Goal: Transaction & Acquisition: Obtain resource

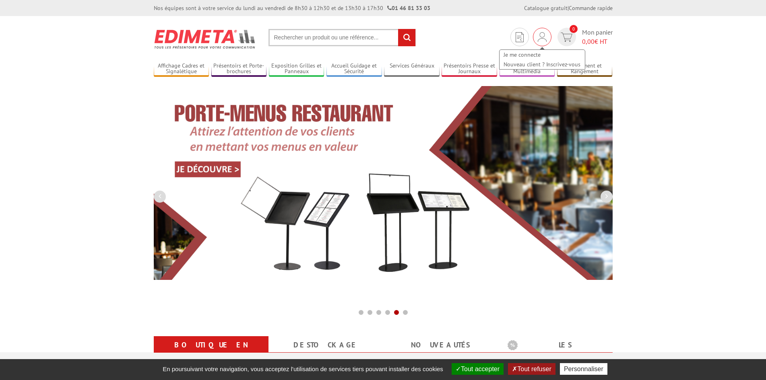
click at [541, 38] on img at bounding box center [542, 37] width 9 height 10
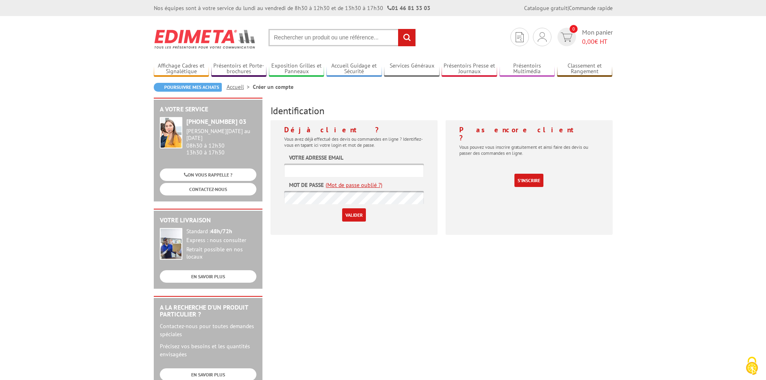
click at [360, 170] on input "text" at bounding box center [354, 170] width 140 height 13
type input "patricia.debes@ch-haguenau.fr"
click at [360, 218] on input "Valider" at bounding box center [354, 214] width 24 height 13
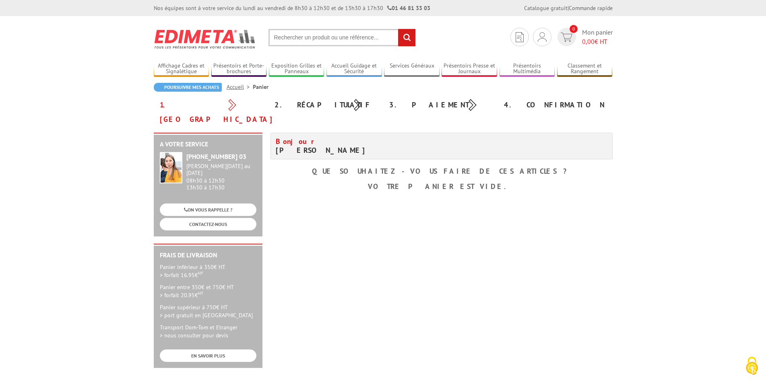
click at [326, 36] on input "text" at bounding box center [341, 37] width 147 height 17
click at [326, 38] on input "text" at bounding box center [341, 37] width 147 height 17
click at [328, 43] on input "text" at bounding box center [341, 37] width 147 height 17
click at [543, 39] on img at bounding box center [542, 37] width 9 height 10
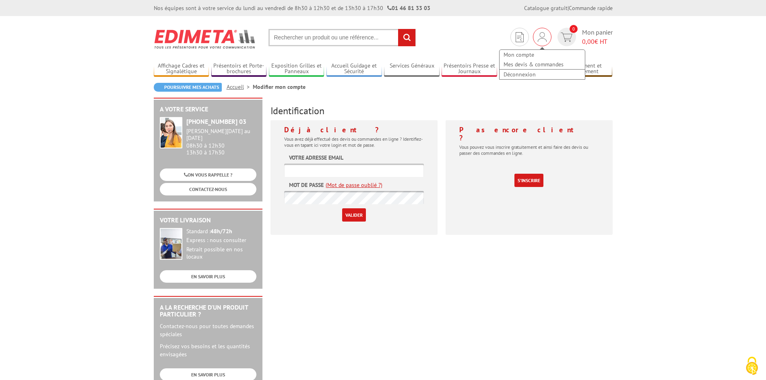
click at [543, 43] on div "Mon compte Mes devis & commandes Déconnexion" at bounding box center [542, 60] width 87 height 39
click at [543, 43] on div "Mon compte Mes devis & commandes Déconnexion" at bounding box center [542, 37] width 19 height 19
click at [526, 56] on link "Mon compte" at bounding box center [541, 55] width 85 height 10
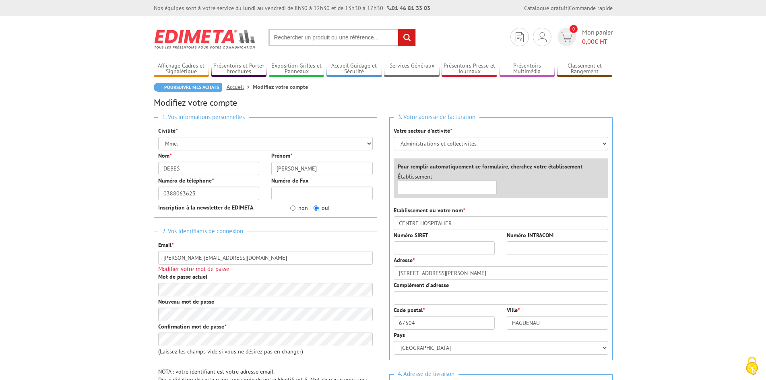
click at [327, 38] on input "text" at bounding box center [341, 37] width 147 height 17
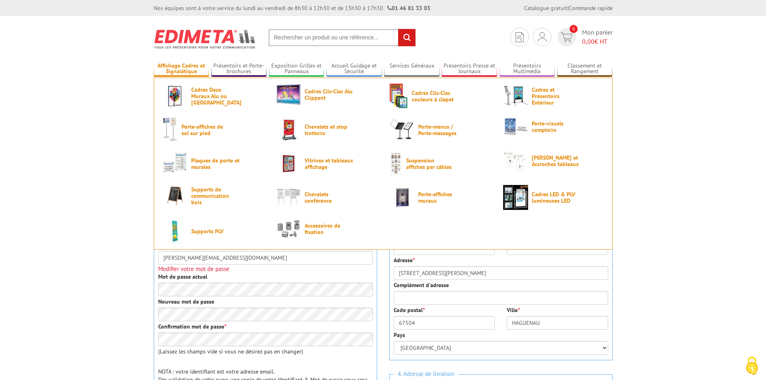
click at [191, 70] on link "Affichage Cadres et Signalétique" at bounding box center [182, 68] width 56 height 13
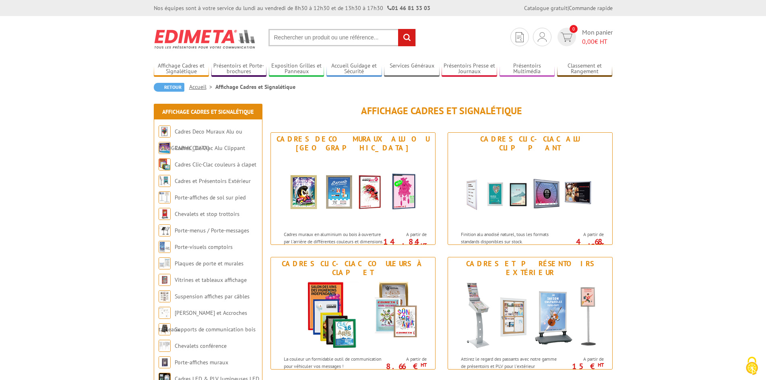
click at [295, 37] on input "text" at bounding box center [341, 37] width 147 height 17
click at [297, 35] on input "text" at bounding box center [341, 37] width 147 height 17
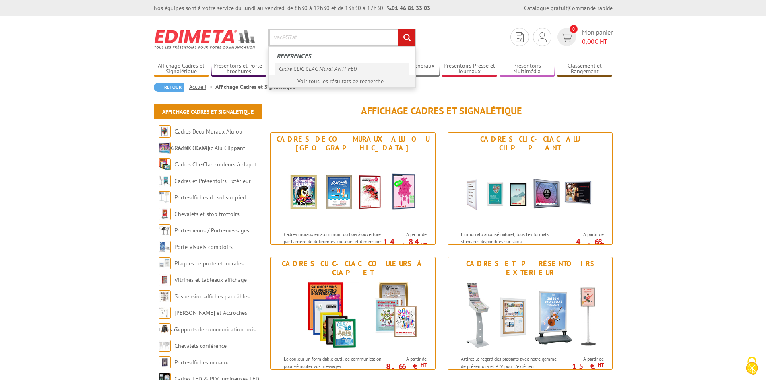
type input "vac957af"
click at [308, 70] on link "Cadre CLIC CLAC Mural ANTI-FEU" at bounding box center [342, 69] width 134 height 12
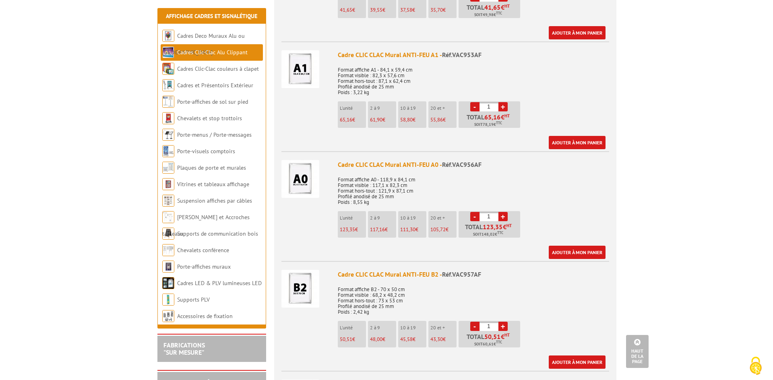
scroll to position [684, 0]
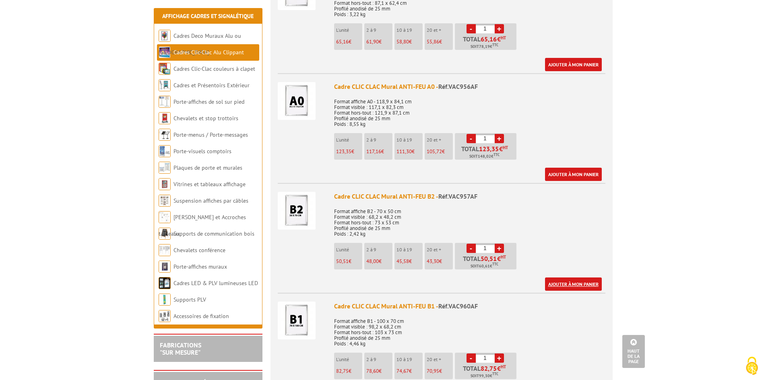
click at [558, 282] on link "Ajouter à mon panier" at bounding box center [573, 284] width 57 height 13
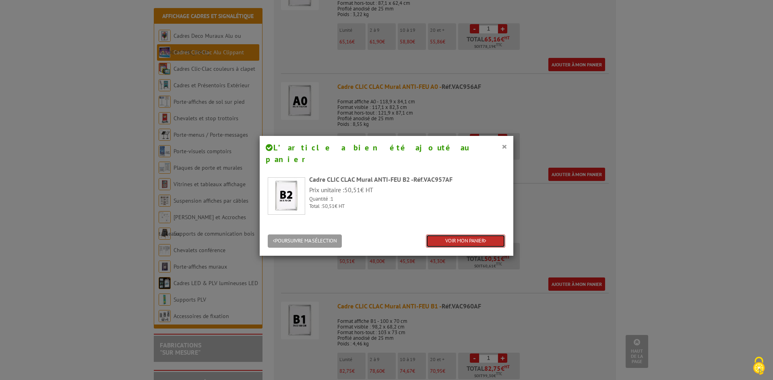
click at [473, 235] on link "VOIR MON PANIER" at bounding box center [465, 241] width 79 height 13
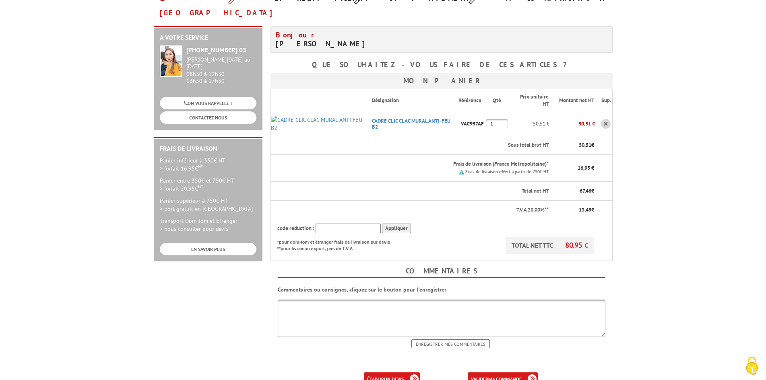
scroll to position [121, 0]
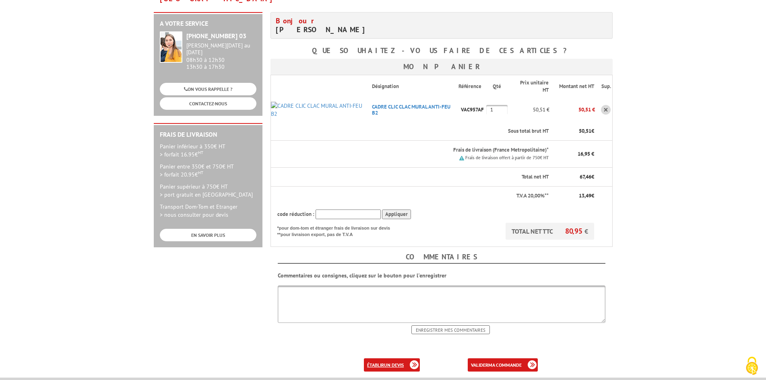
click at [376, 359] on link "établir un devis" at bounding box center [392, 365] width 56 height 13
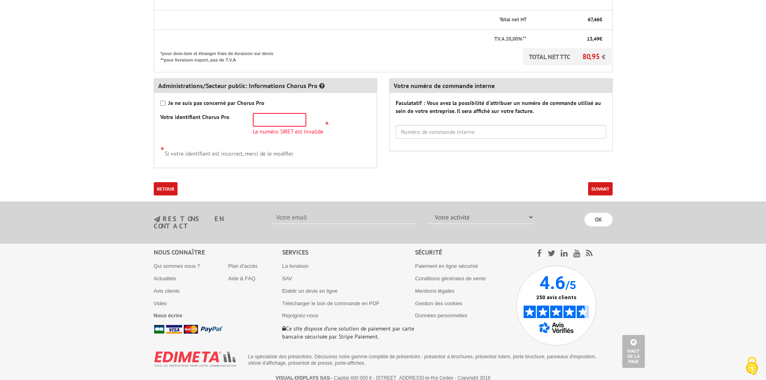
scroll to position [288, 0]
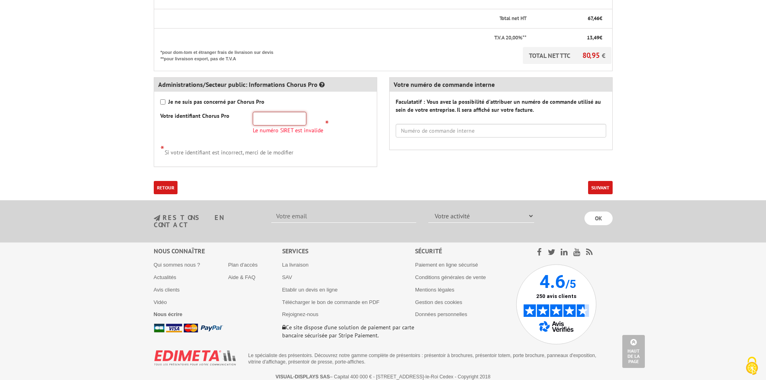
click at [268, 119] on input "text" at bounding box center [280, 119] width 54 height 14
type input "26670011100013"
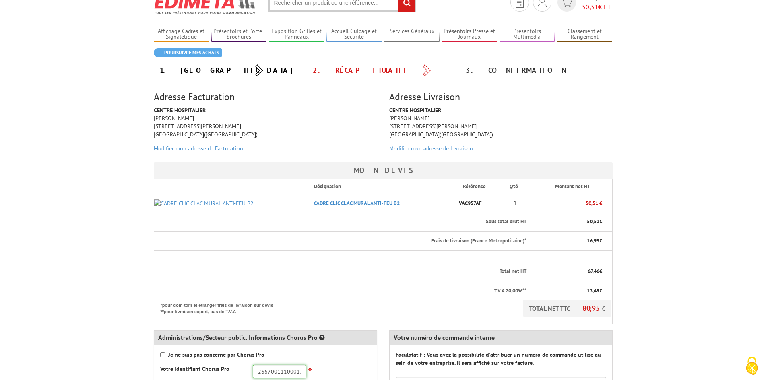
scroll to position [196, 0]
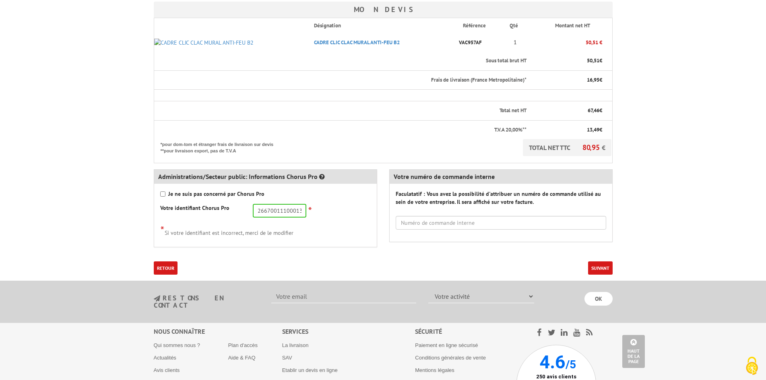
click at [605, 266] on button "Suivant" at bounding box center [600, 268] width 25 height 13
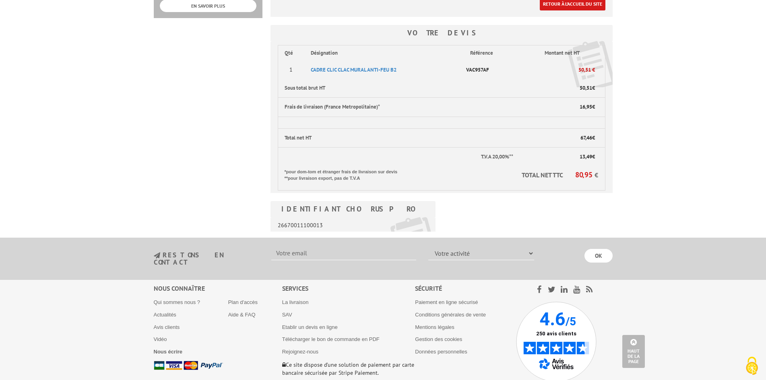
scroll to position [373, 0]
